Goal: Entertainment & Leisure: Consume media (video, audio)

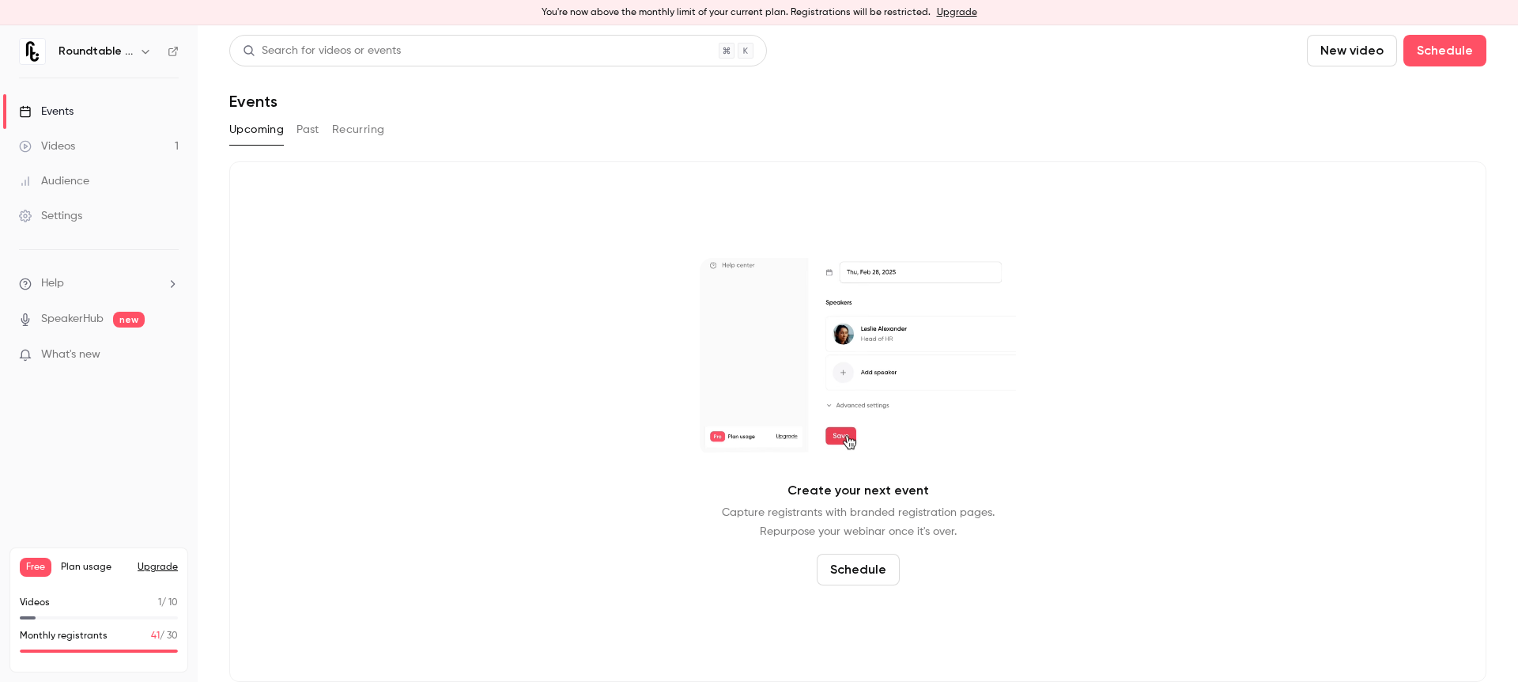
click at [298, 131] on button "Past" at bounding box center [308, 129] width 23 height 25
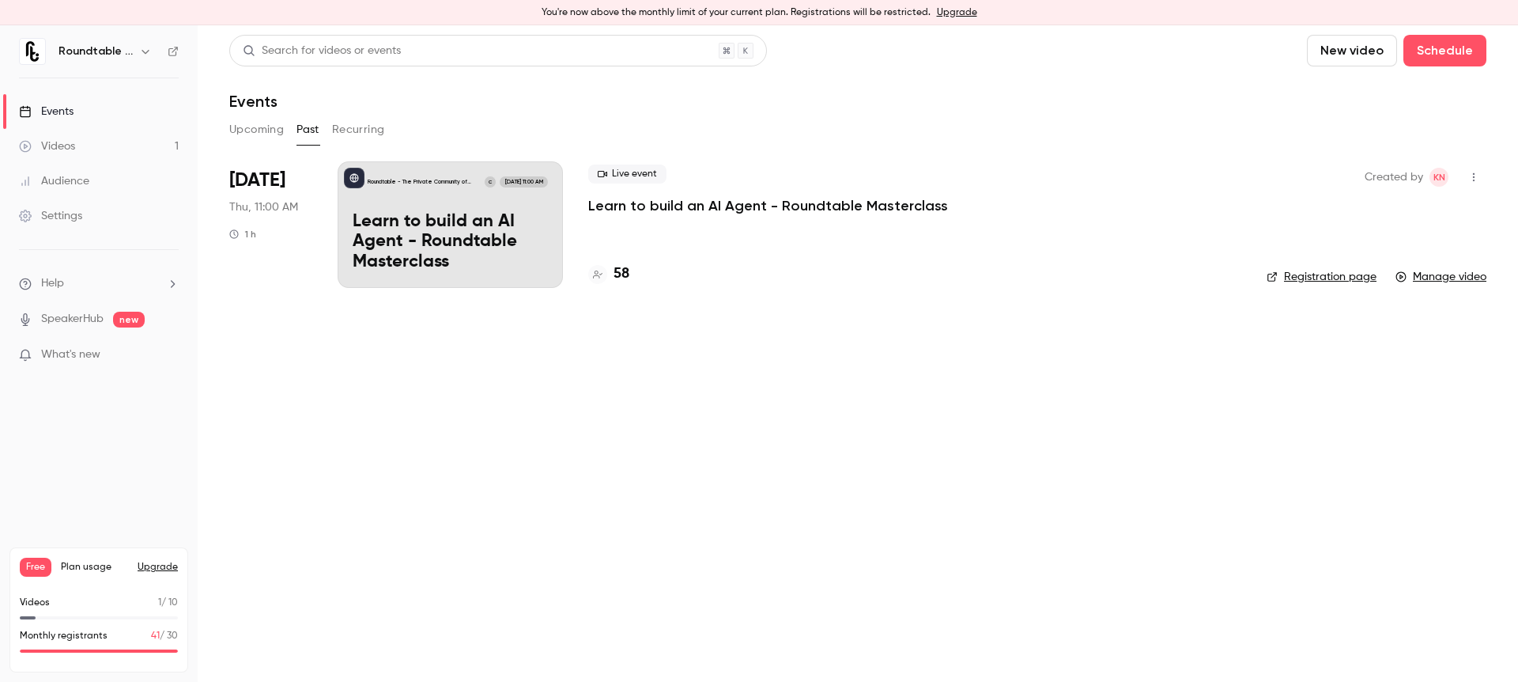
click at [681, 209] on p "Learn to build an AI Agent - Roundtable Masterclass" at bounding box center [768, 205] width 360 height 19
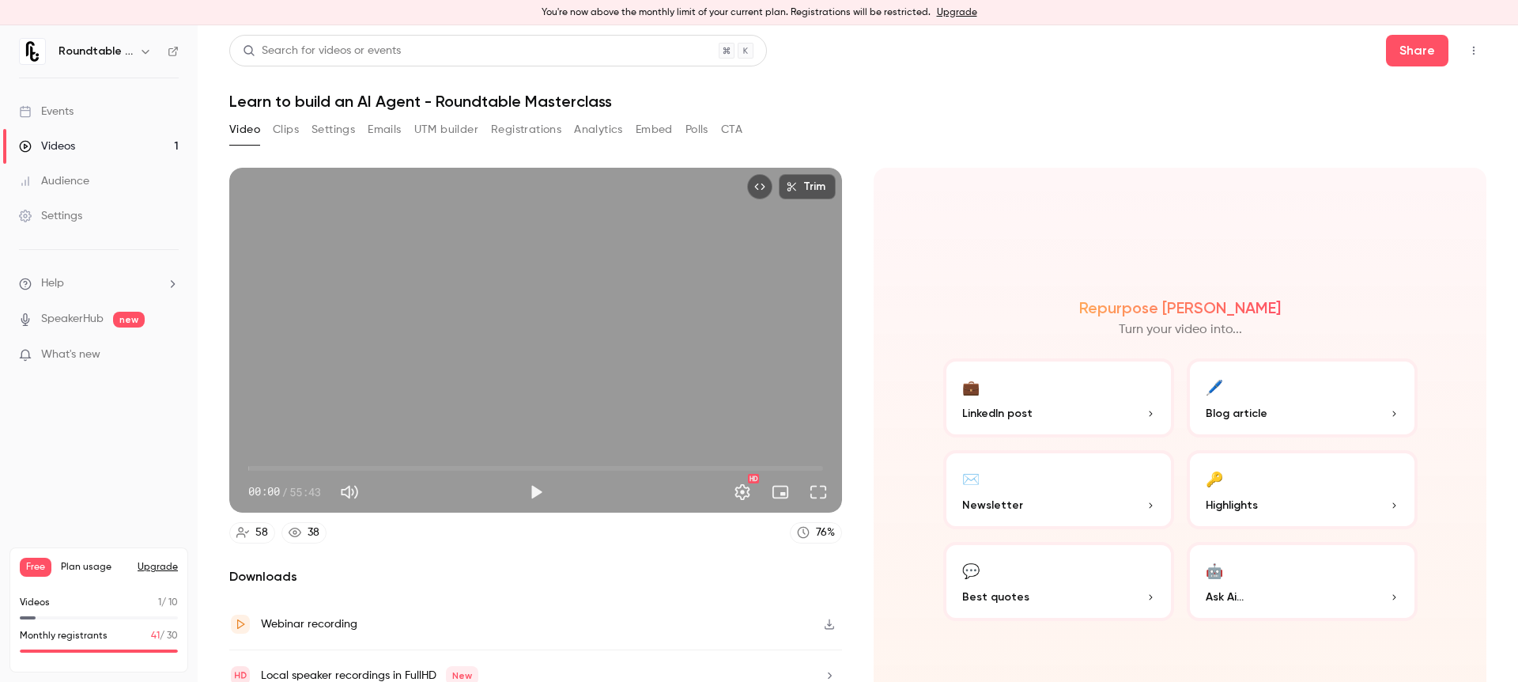
click at [579, 135] on button "Analytics" at bounding box center [598, 129] width 49 height 25
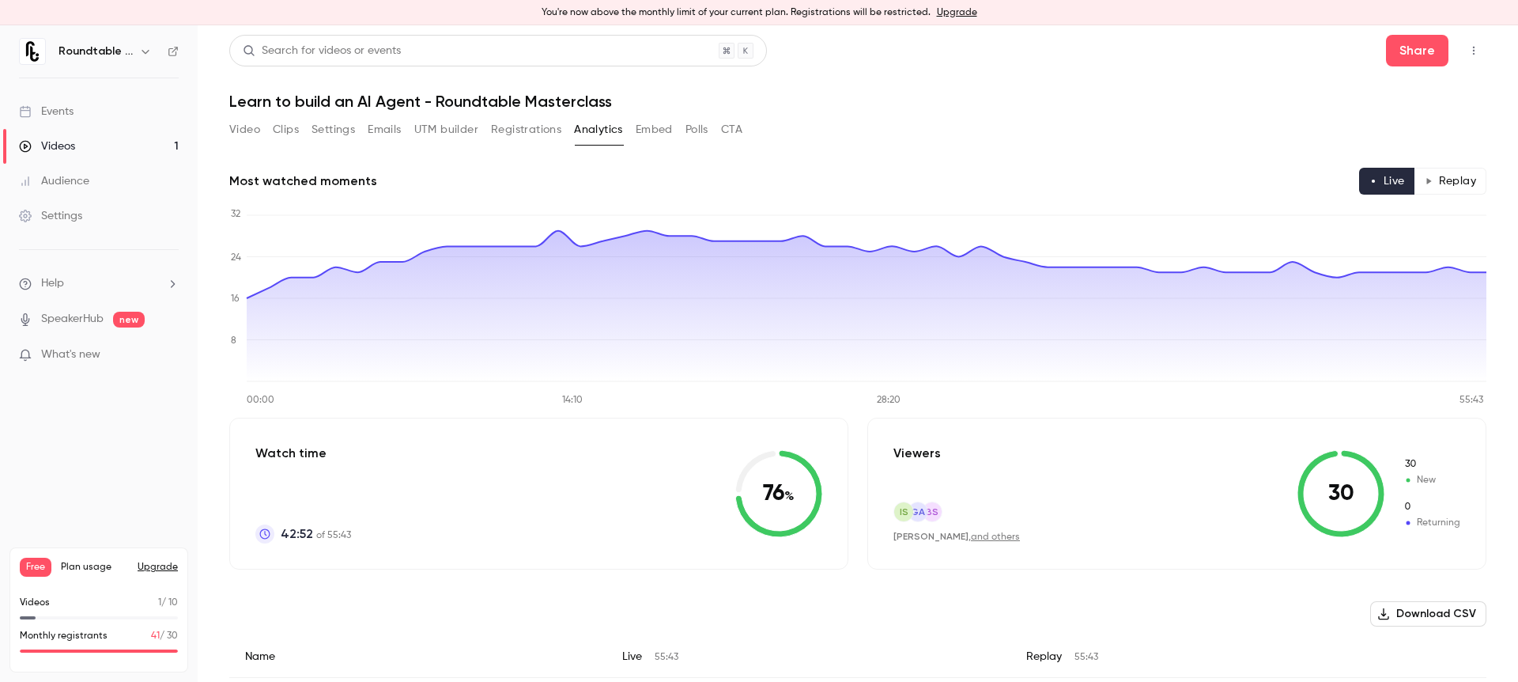
click at [692, 130] on button "Polls" at bounding box center [697, 129] width 23 height 25
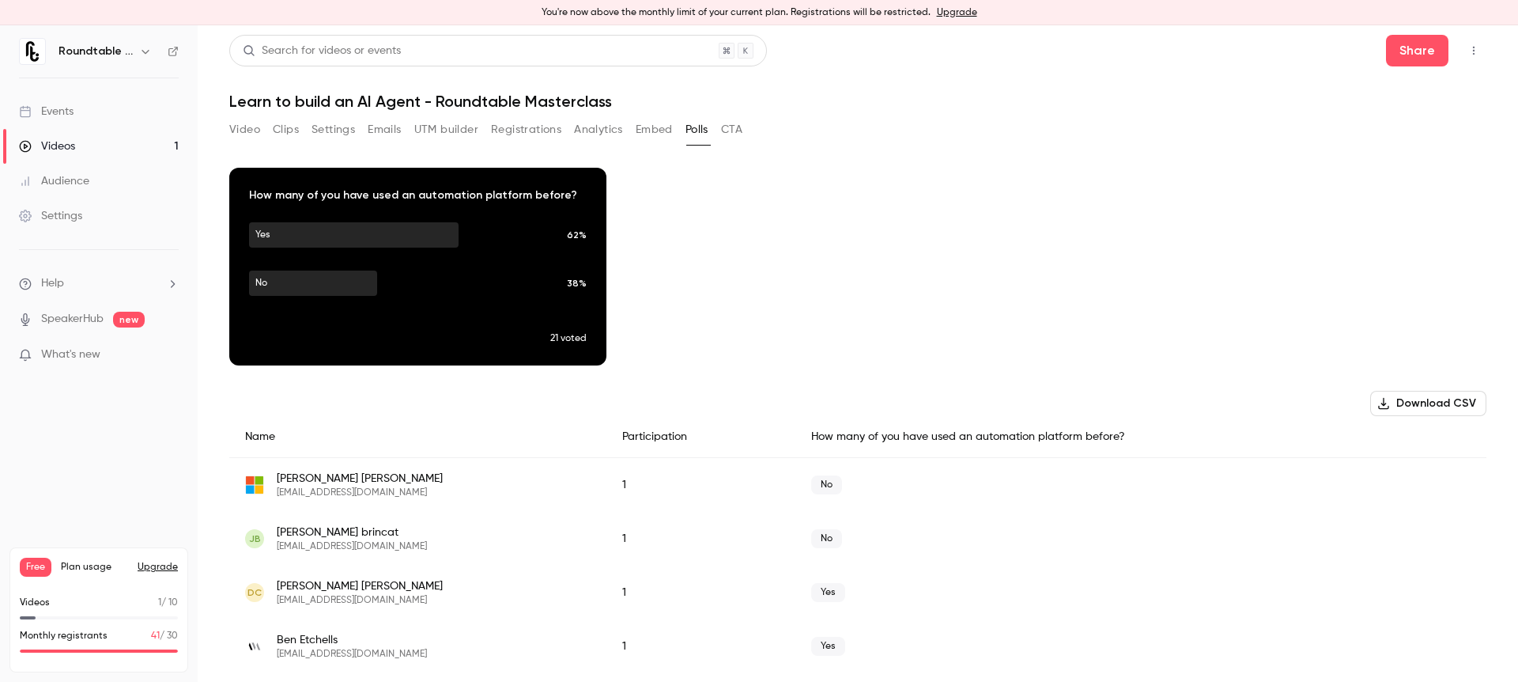
click at [244, 126] on button "Video" at bounding box center [244, 129] width 31 height 25
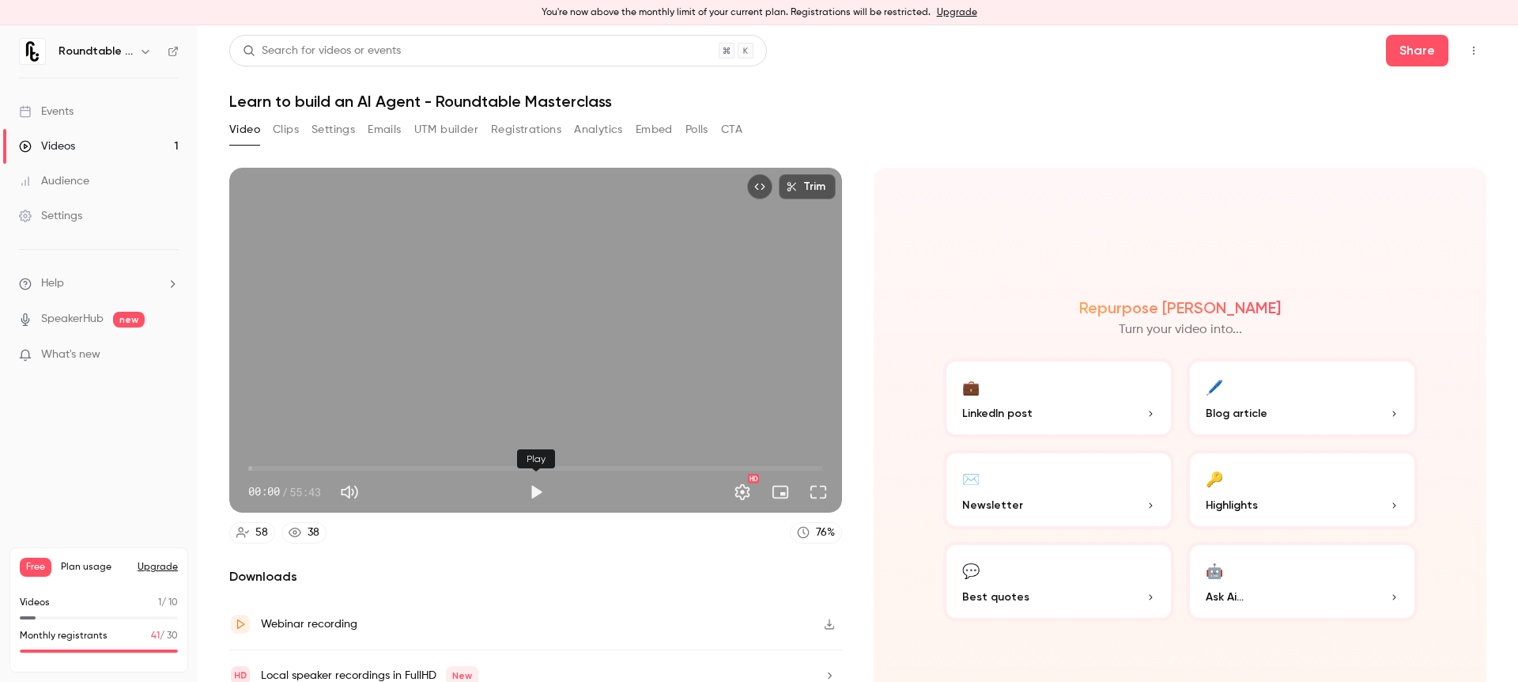
click at [534, 495] on button "Play" at bounding box center [536, 492] width 32 height 32
click at [328, 462] on span "00:00" at bounding box center [535, 467] width 575 height 25
click at [392, 467] on span "13:57" at bounding box center [535, 467] width 575 height 25
click at [424, 470] on span "17:01" at bounding box center [535, 467] width 575 height 25
click at [450, 466] on span "17:01" at bounding box center [535, 467] width 575 height 25
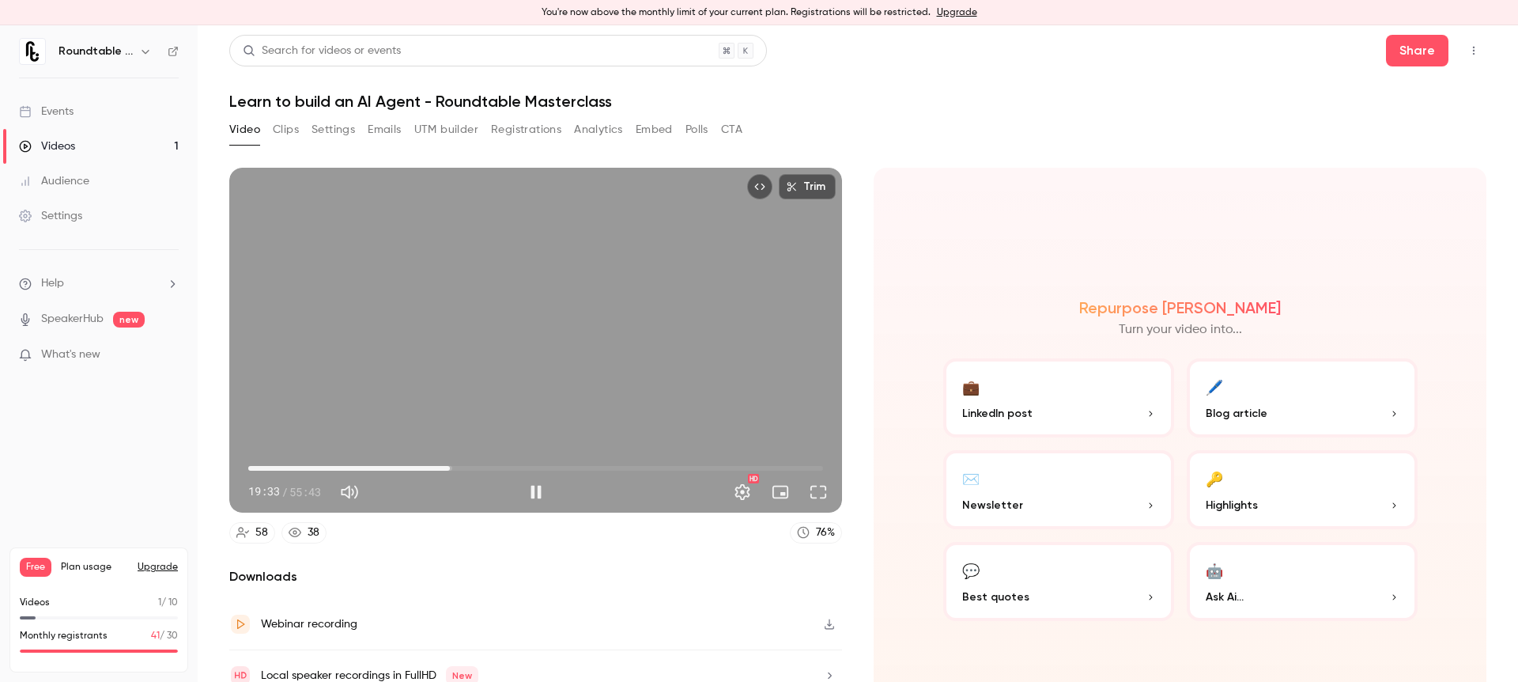
click at [796, 470] on span "19:33" at bounding box center [535, 467] width 575 height 25
click at [774, 468] on span "53:07" at bounding box center [535, 467] width 575 height 25
click at [761, 467] on span "50:58" at bounding box center [535, 467] width 575 height 25
click at [644, 427] on div "Trim 49:44 49:44 / 55:43 HD" at bounding box center [535, 340] width 613 height 345
click at [564, 415] on div "Trim 50:17 50:17 / 55:43 HD" at bounding box center [535, 340] width 613 height 345
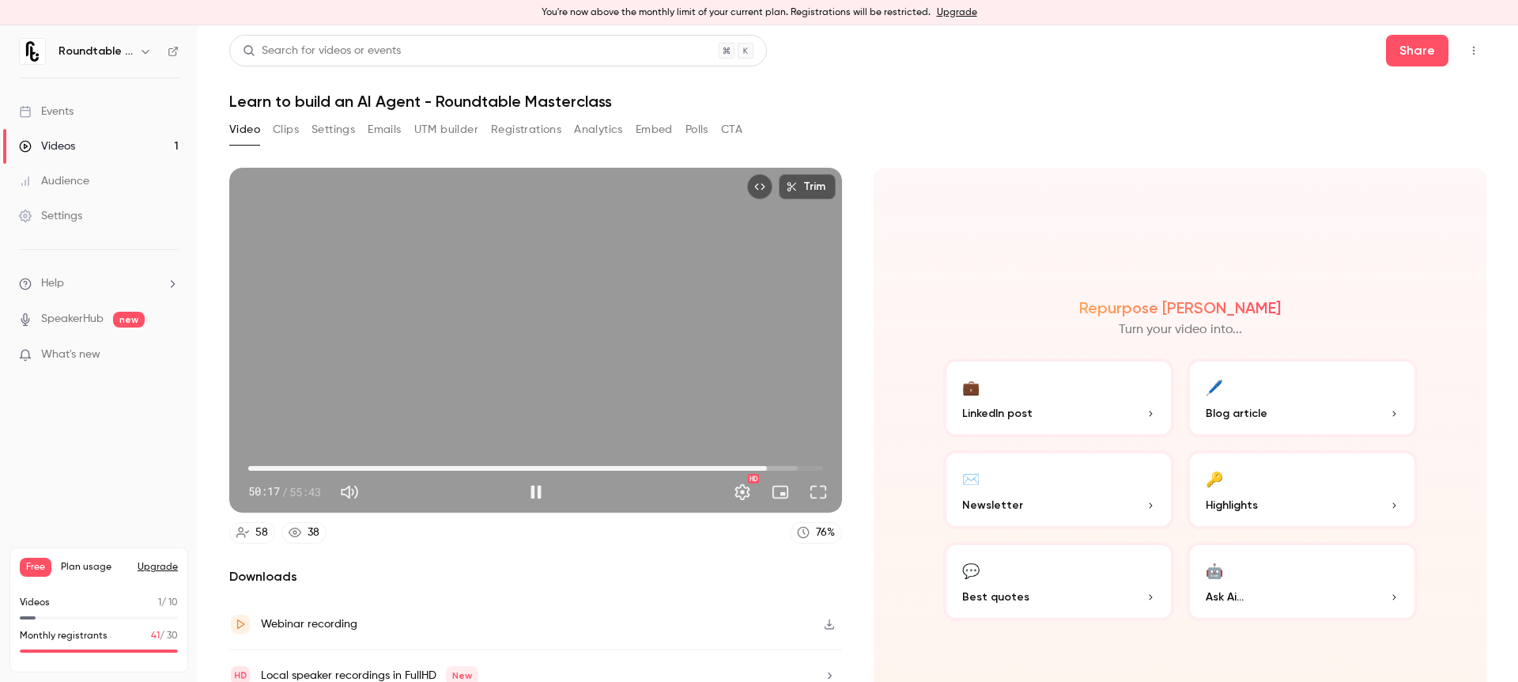
type input "******"
